Goal: Find specific page/section: Find specific page/section

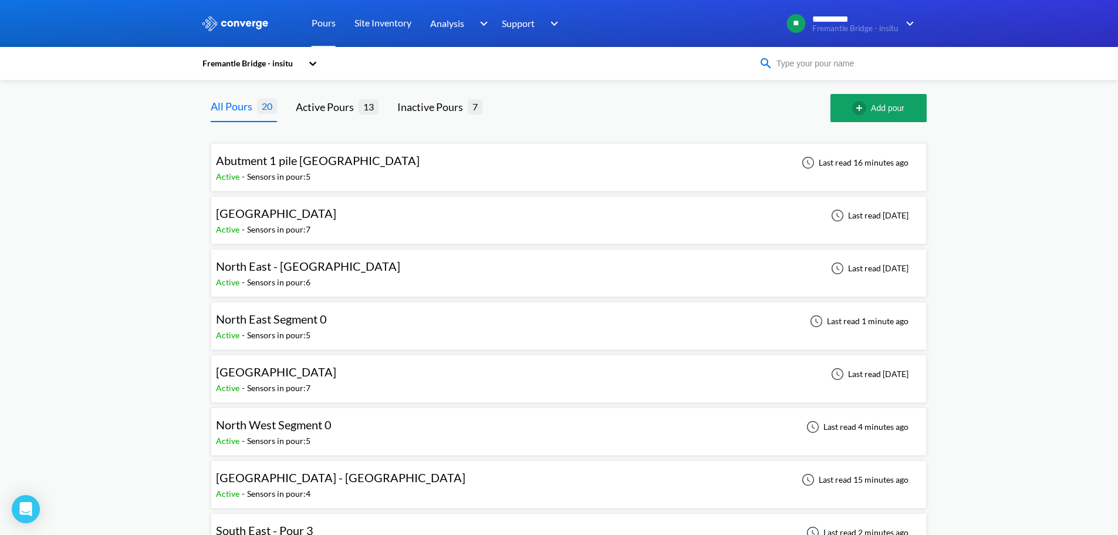
click at [829, 64] on input at bounding box center [844, 63] width 142 height 13
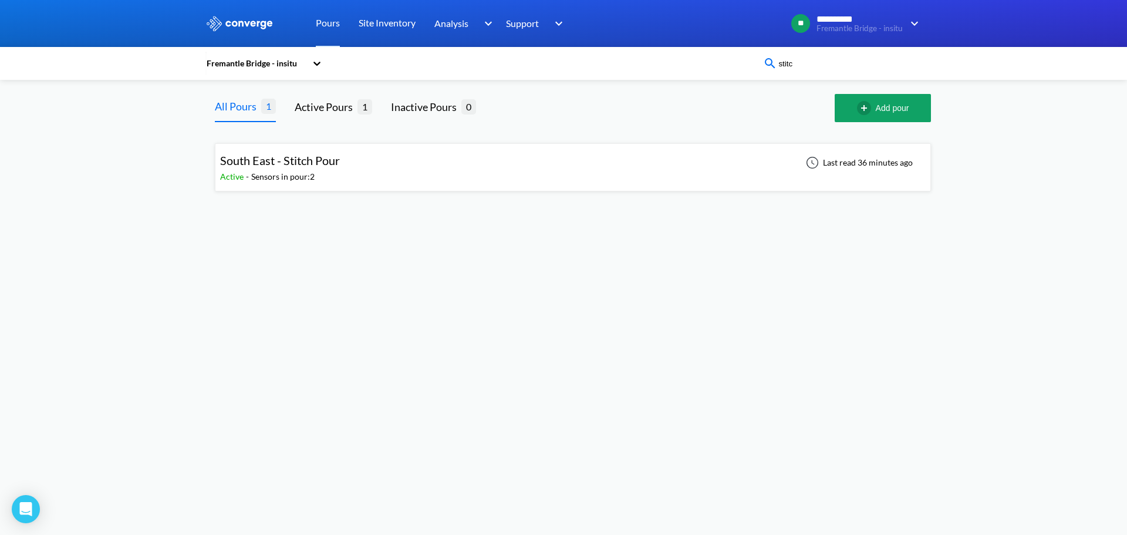
type input "stitc"
click at [319, 168] on div "South East - Stitch Pour" at bounding box center [280, 160] width 120 height 18
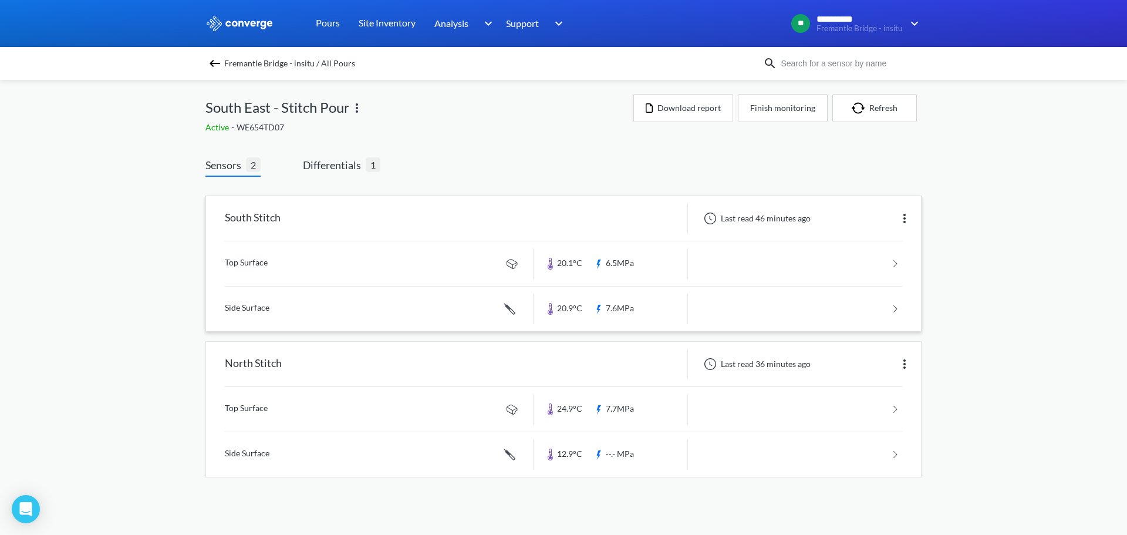
click at [904, 220] on img at bounding box center [904, 218] width 14 height 14
click at [960, 227] on div "**********" at bounding box center [563, 250] width 1127 height 501
click at [891, 264] on link at bounding box center [563, 263] width 677 height 45
click at [256, 264] on link at bounding box center [563, 263] width 677 height 45
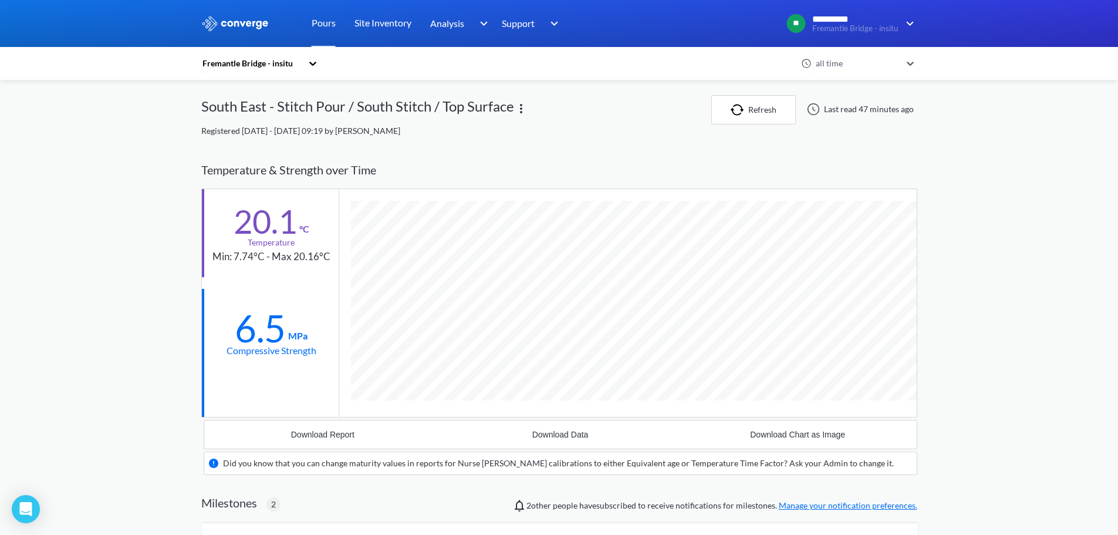
scroll to position [815, 716]
